Goal: Information Seeking & Learning: Learn about a topic

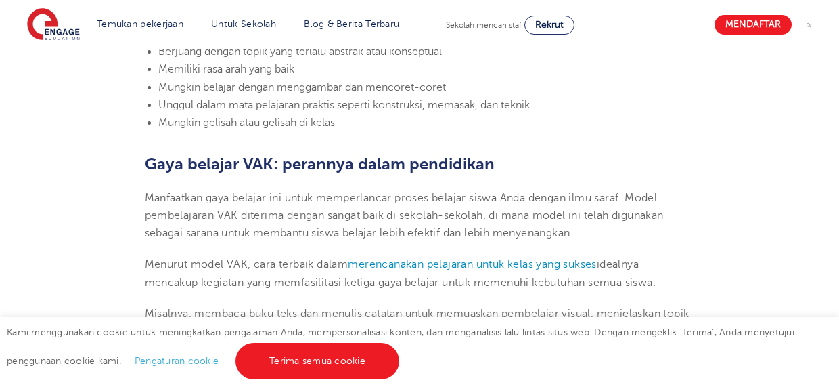
scroll to position [1599, 0]
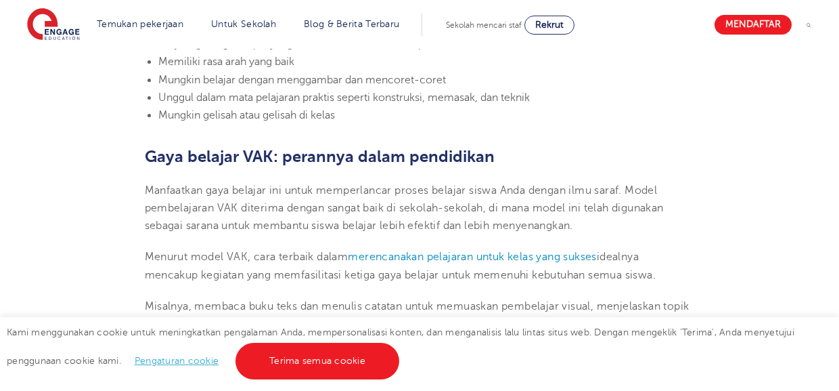
drag, startPoint x: 146, startPoint y: 238, endPoint x: 667, endPoint y: 259, distance: 520.9
click at [667, 259] on p "Menurut model VAK, cara terbaik dalam merencanakan pelajaran untuk kelas yang s…" at bounding box center [420, 266] width 550 height 36
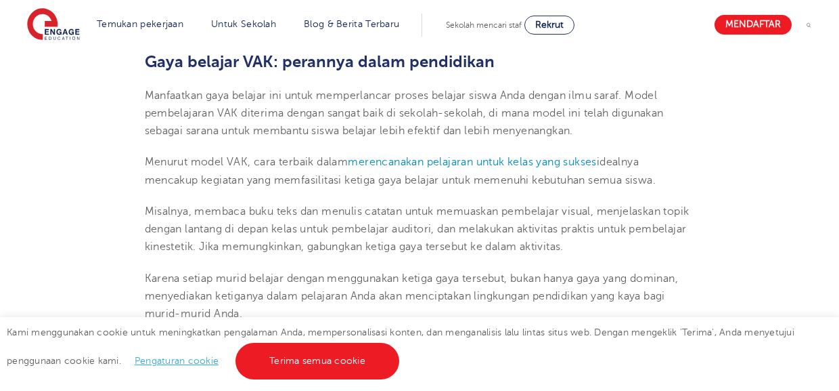
scroll to position [1702, 0]
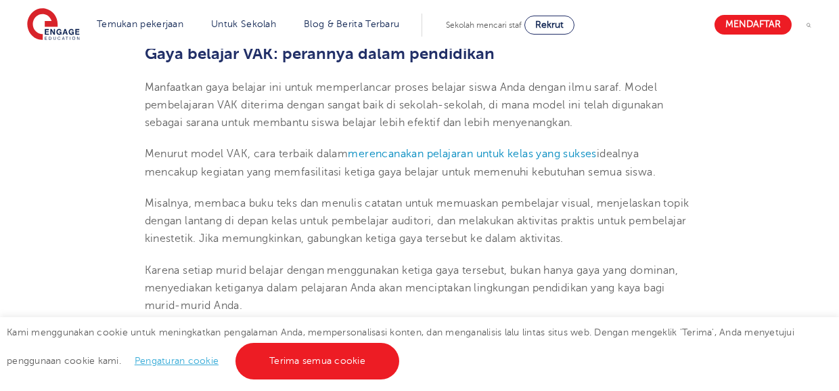
click at [379, 227] on p "Misalnya, membaca buku teks dan menulis catatan untuk memuaskan pembelajar visu…" at bounding box center [420, 220] width 550 height 53
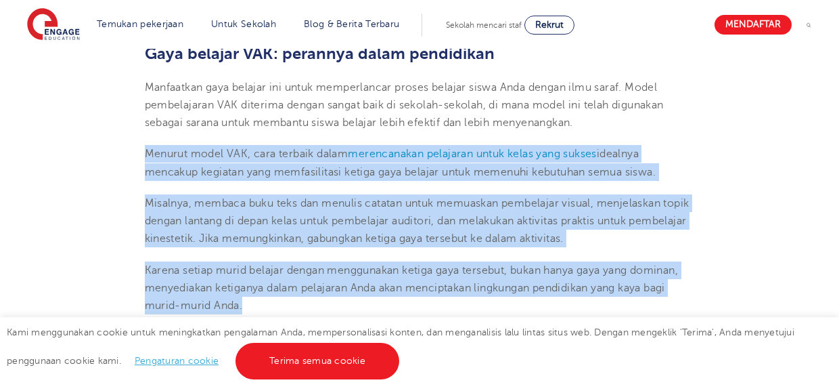
drag, startPoint x: 144, startPoint y: 135, endPoint x: 284, endPoint y: 282, distance: 202.5
copy section "Menurut model VAK, cara terbaik dalam merencanakan pelajaran untuk kelas yang s…"
